Goal: Transaction & Acquisition: Purchase product/service

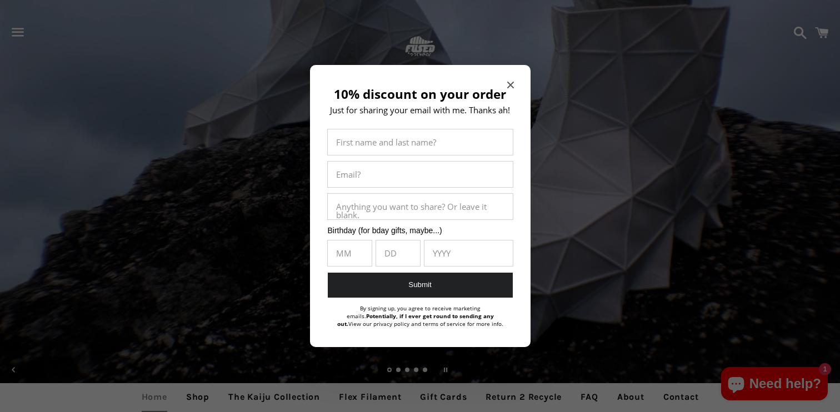
click at [512, 87] on icon "Close modal" at bounding box center [510, 85] width 7 height 7
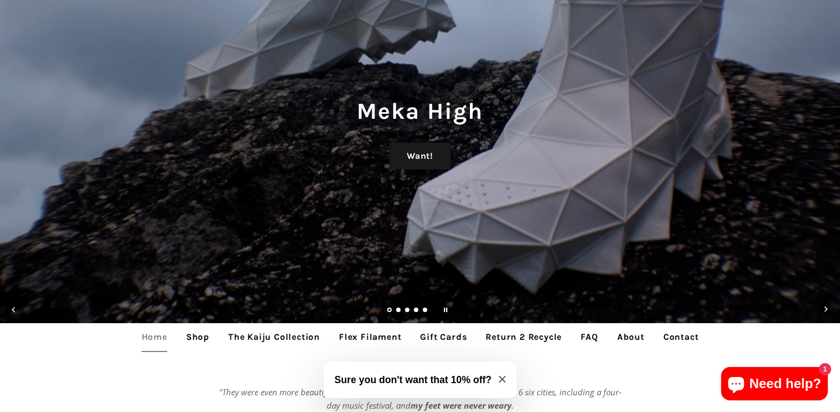
scroll to position [152, 0]
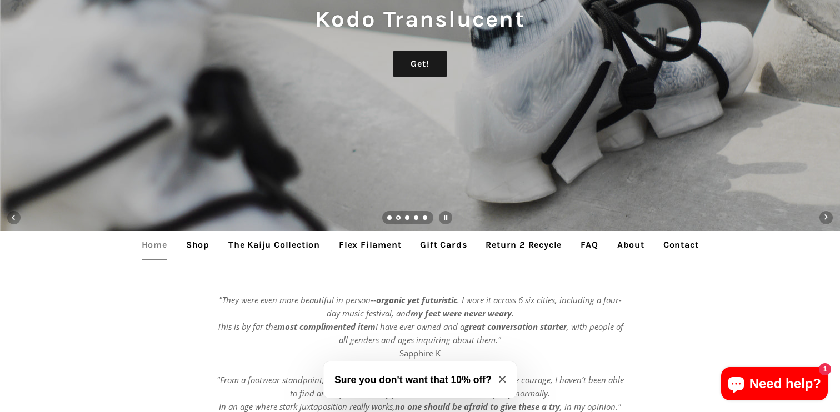
click at [633, 241] on link "About" at bounding box center [631, 245] width 44 height 28
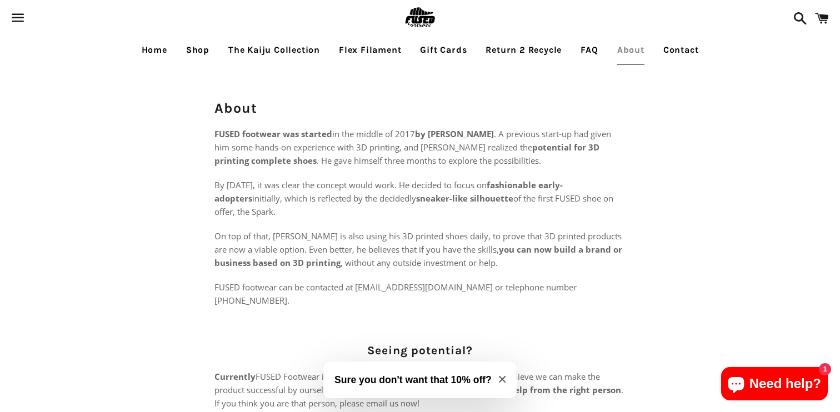
click at [166, 46] on link "Home" at bounding box center [154, 50] width 42 height 28
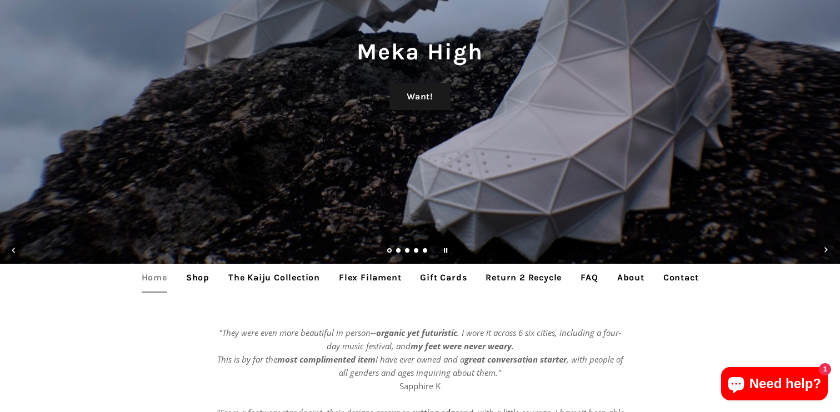
scroll to position [210, 0]
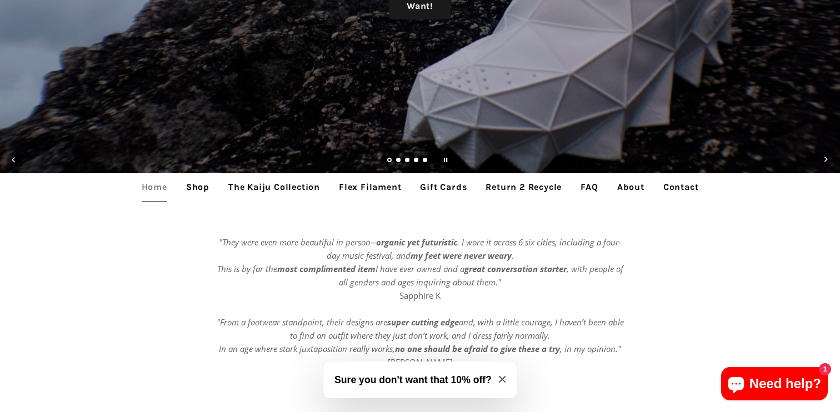
click at [187, 183] on link "Shop" at bounding box center [198, 187] width 40 height 28
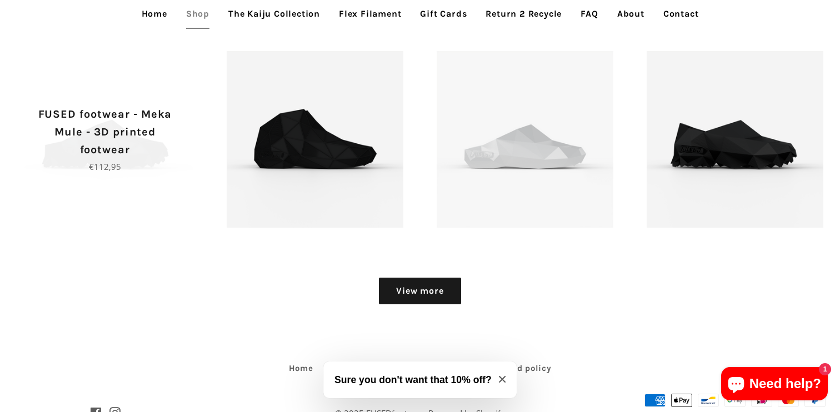
scroll to position [1380, 0]
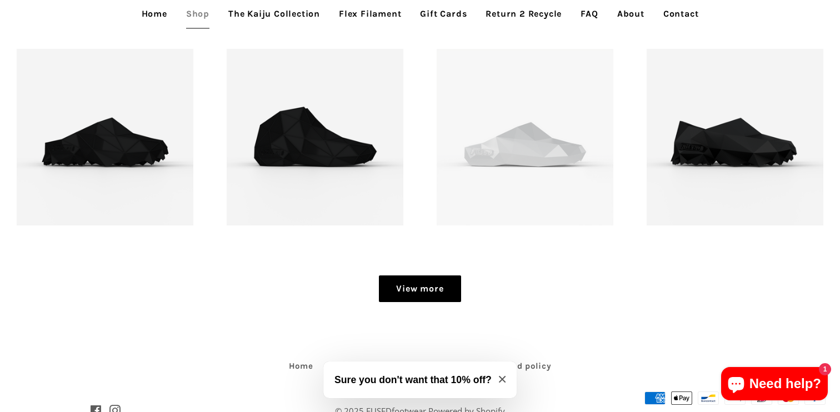
click at [427, 294] on link "View more" at bounding box center [420, 289] width 82 height 27
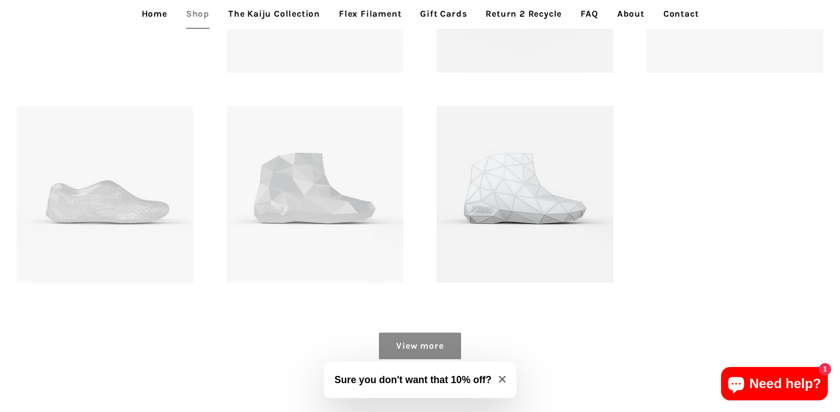
scroll to position [1752, 0]
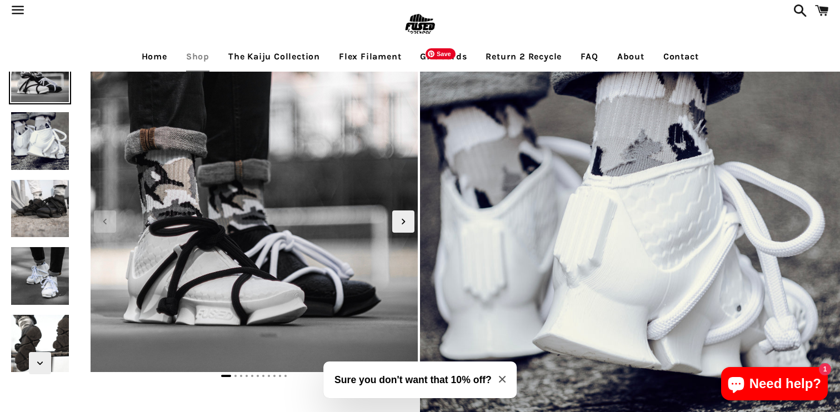
scroll to position [26, 0]
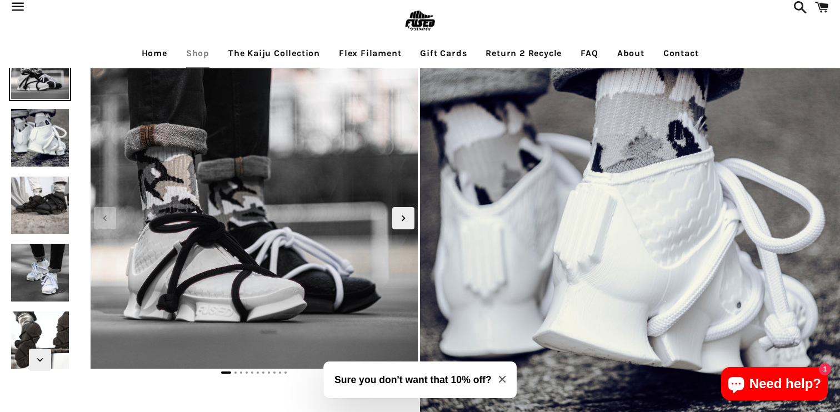
click at [44, 207] on img at bounding box center [40, 205] width 62 height 62
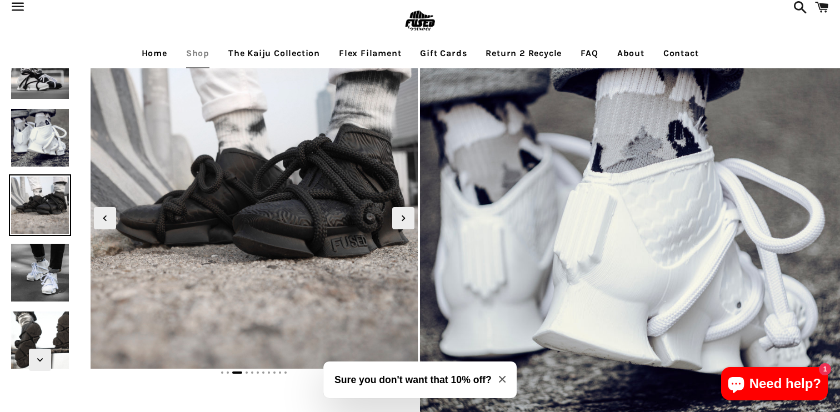
click at [44, 207] on img at bounding box center [40, 205] width 62 height 62
click at [60, 269] on img at bounding box center [40, 273] width 62 height 62
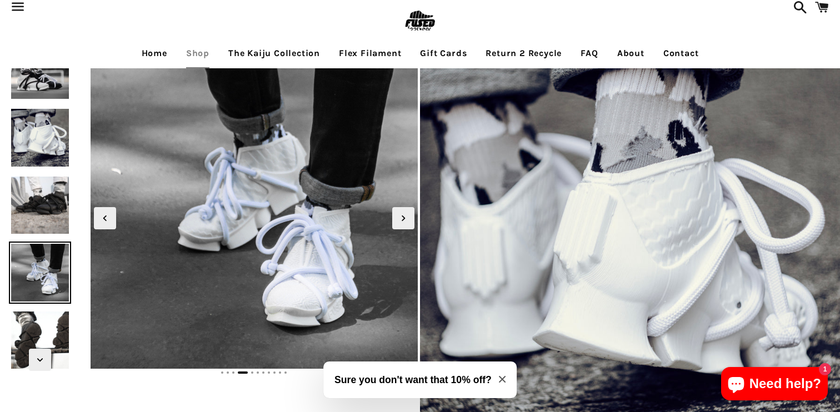
click at [53, 317] on img at bounding box center [40, 340] width 62 height 62
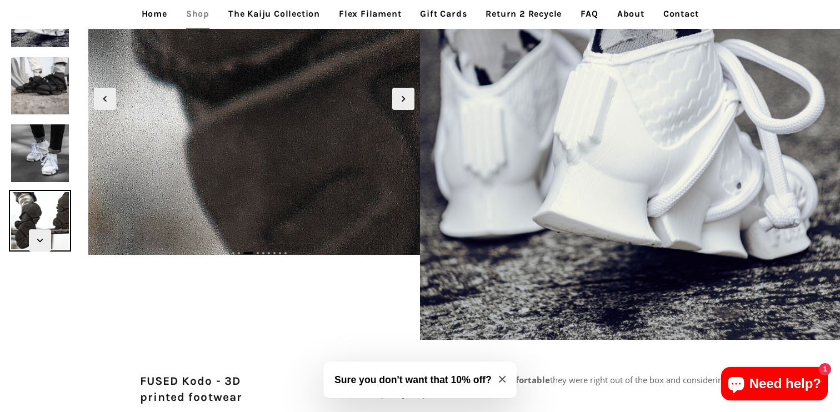
scroll to position [0, 0]
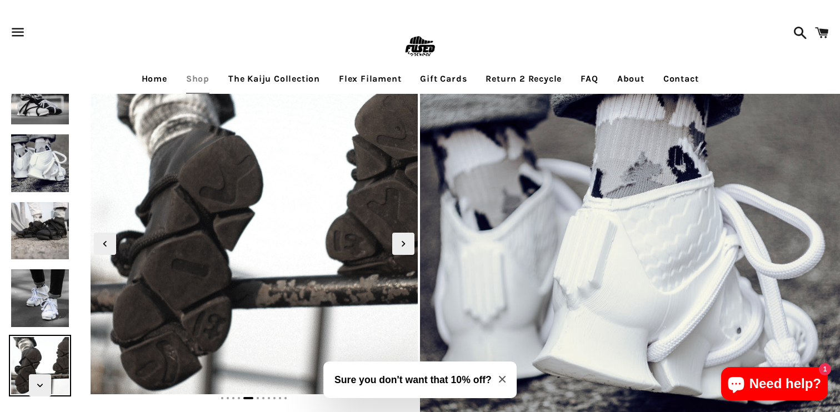
click at [43, 251] on img at bounding box center [40, 231] width 62 height 62
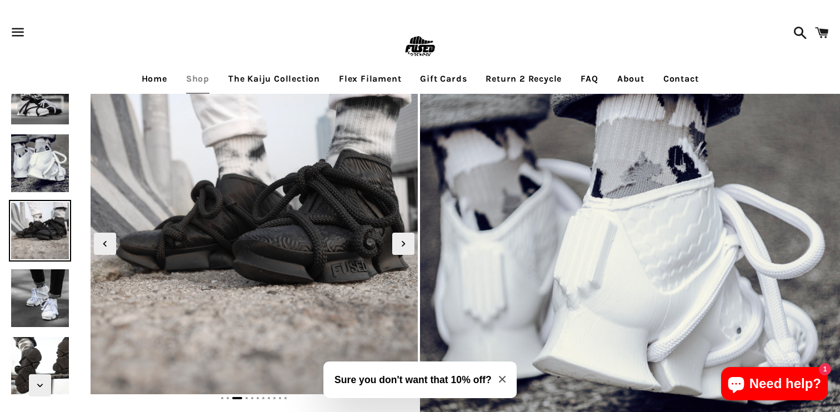
click at [46, 107] on img at bounding box center [40, 96] width 62 height 62
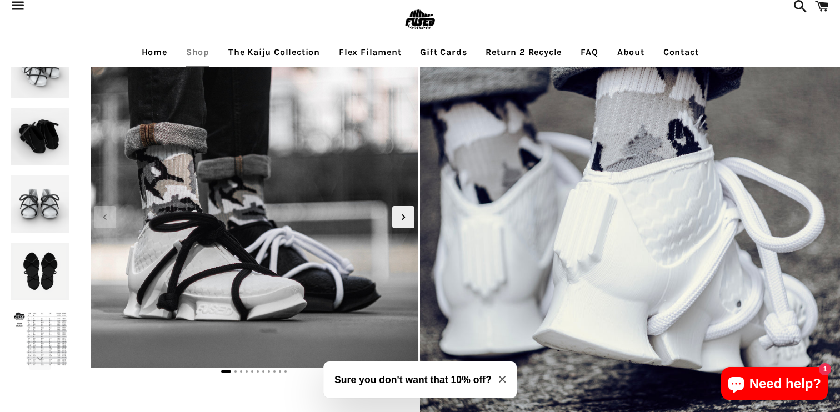
scroll to position [33, 0]
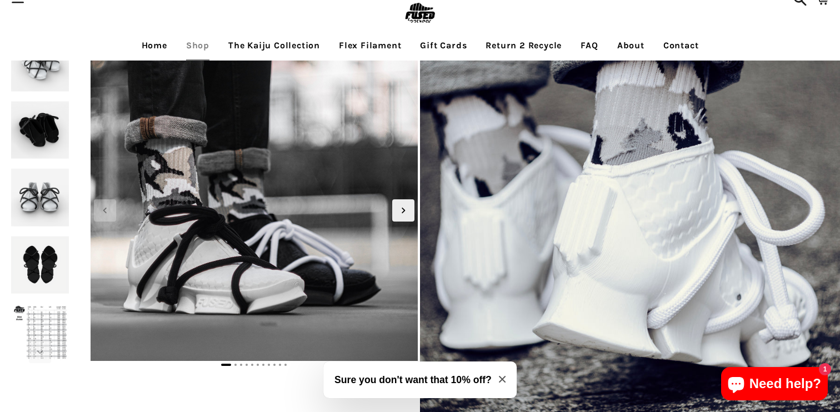
click at [54, 291] on img at bounding box center [40, 265] width 62 height 62
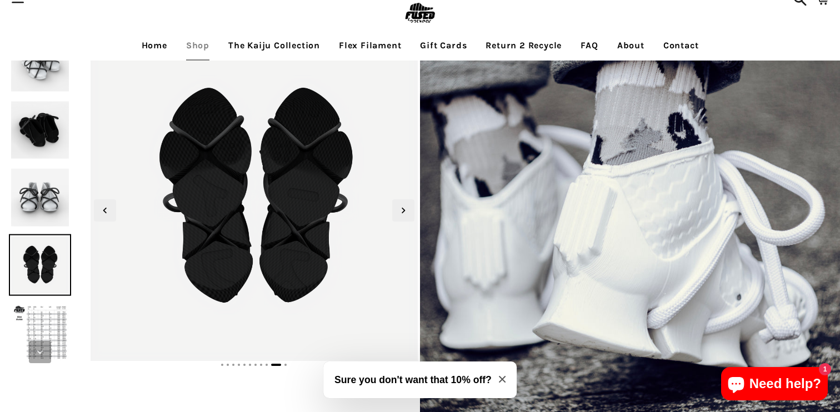
click at [48, 344] on span "Next slide" at bounding box center [40, 352] width 22 height 22
click at [48, 329] on img at bounding box center [40, 333] width 62 height 62
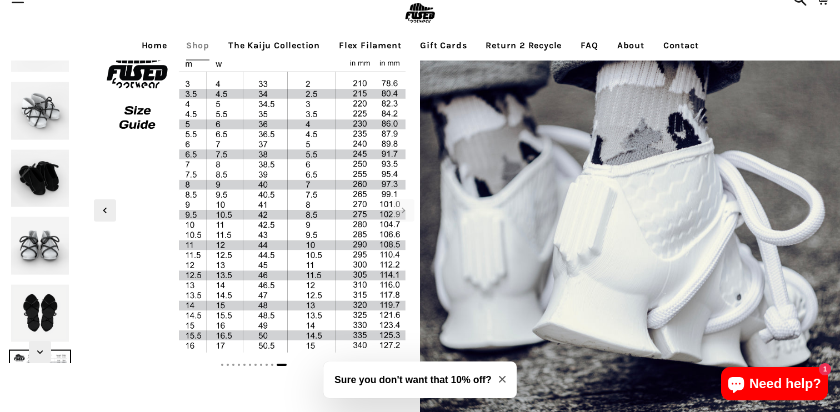
click at [45, 181] on img at bounding box center [40, 178] width 62 height 62
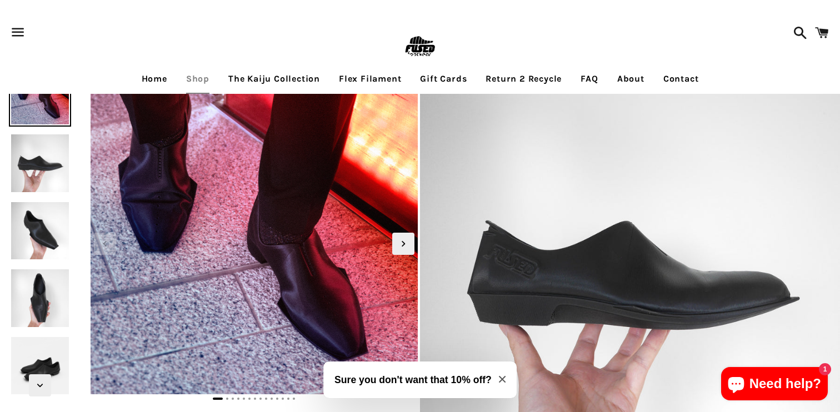
click at [32, 157] on img at bounding box center [40, 163] width 62 height 62
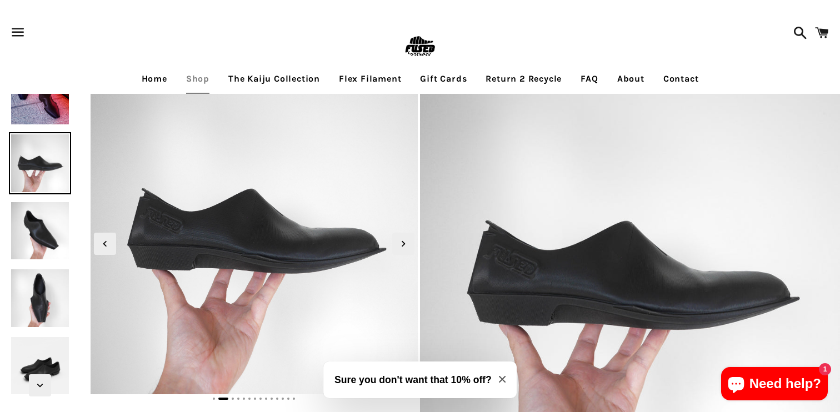
click at [39, 211] on img at bounding box center [40, 231] width 62 height 62
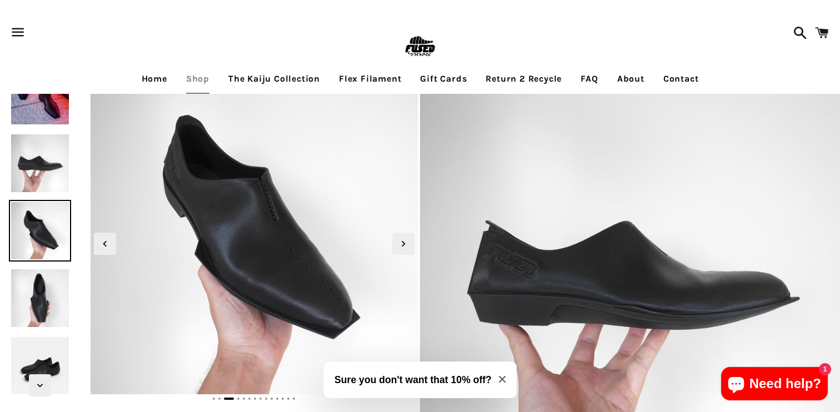
click at [34, 101] on img at bounding box center [40, 96] width 62 height 62
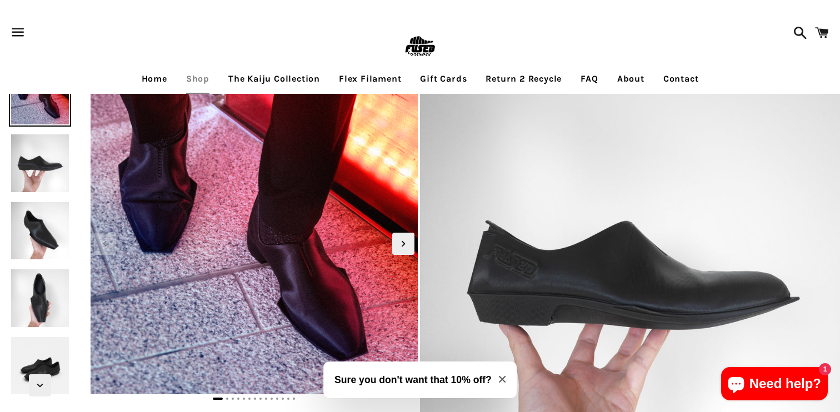
click at [46, 311] on img at bounding box center [40, 298] width 62 height 62
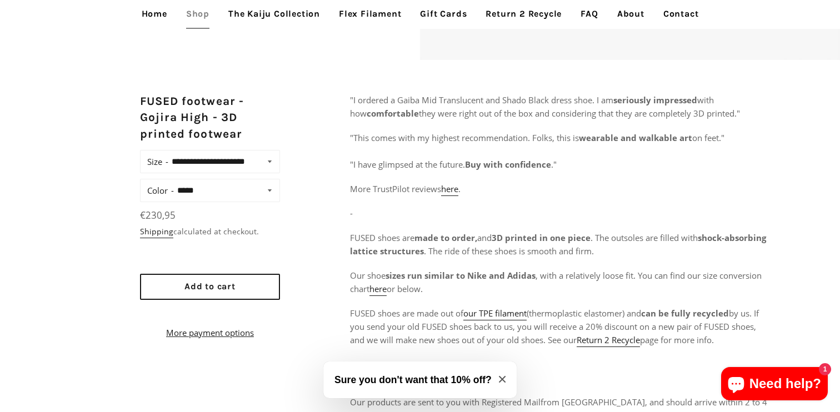
scroll to position [426, 0]
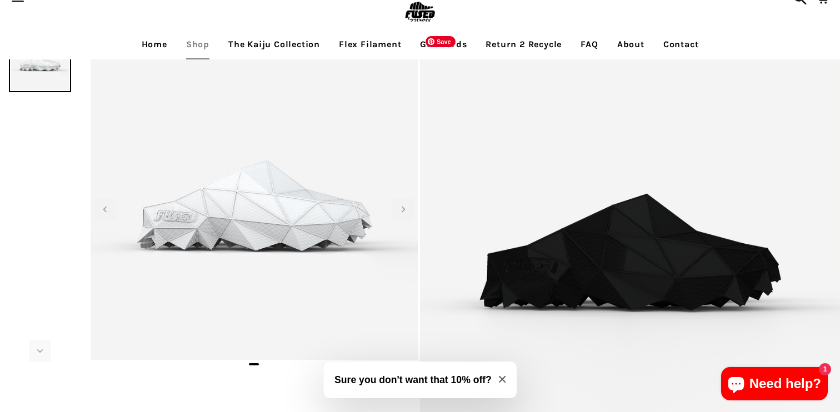
scroll to position [4, 0]
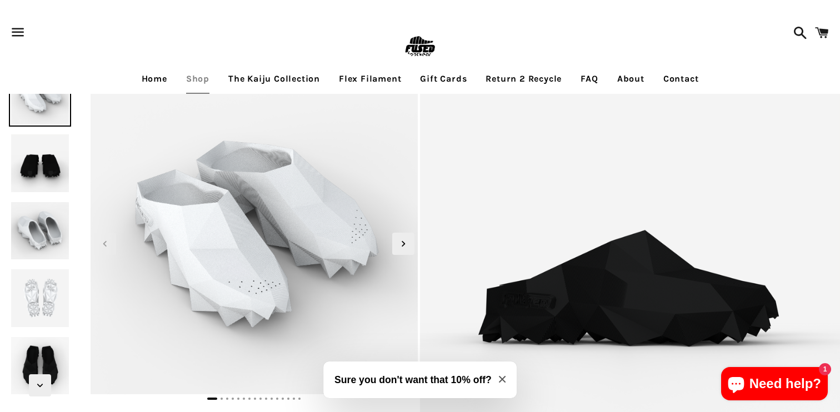
click at [50, 164] on img at bounding box center [40, 163] width 62 height 62
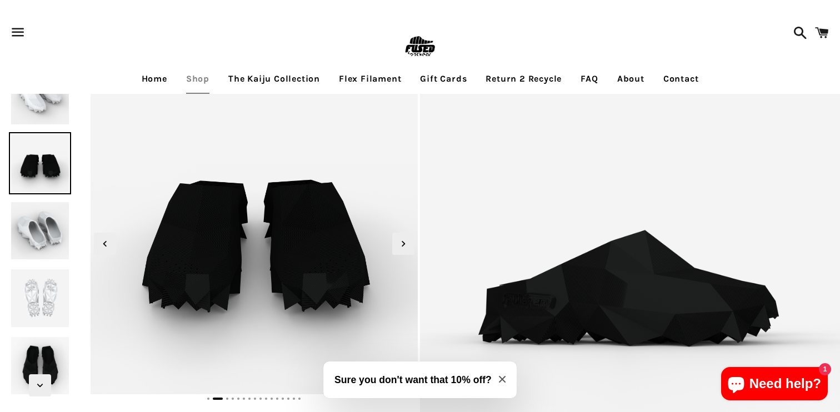
click at [48, 206] on img at bounding box center [40, 231] width 62 height 62
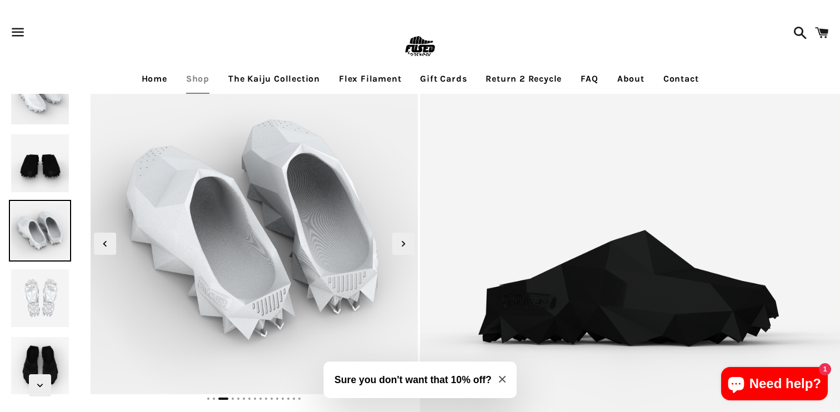
click at [57, 347] on img at bounding box center [40, 366] width 62 height 62
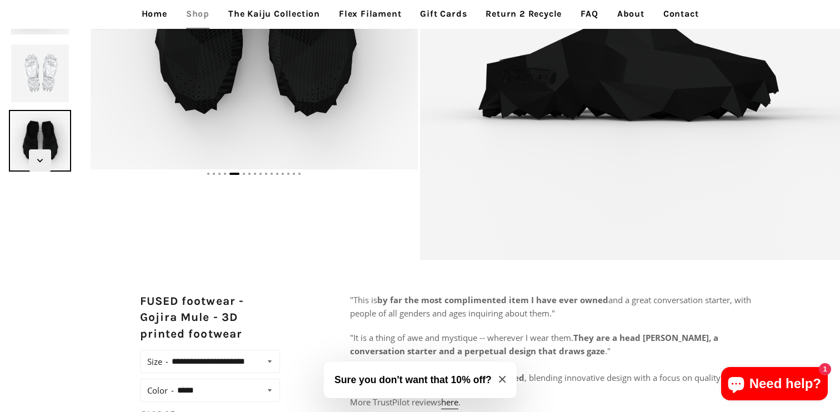
scroll to position [242, 0]
